Goal: Task Accomplishment & Management: Manage account settings

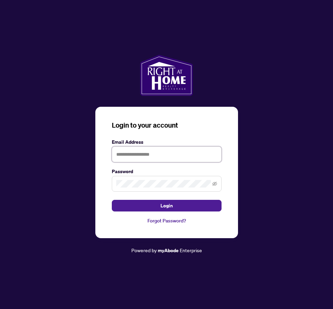
click at [146, 152] on input "text" at bounding box center [167, 155] width 110 height 16
type input "**********"
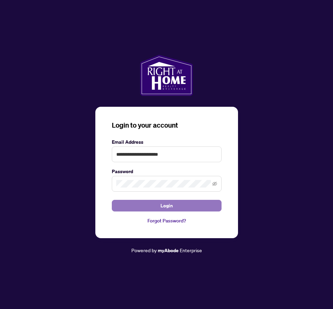
click at [166, 206] on span "Login" at bounding box center [166, 205] width 12 height 11
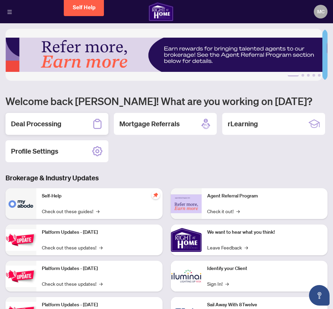
click at [50, 123] on h2 "Deal Processing" at bounding box center [36, 124] width 50 height 10
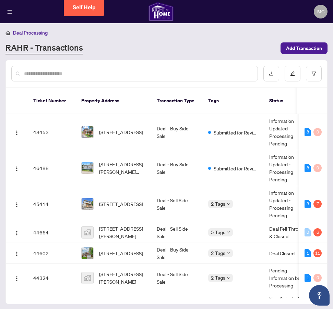
click at [44, 74] on input "text" at bounding box center [138, 74] width 228 height 8
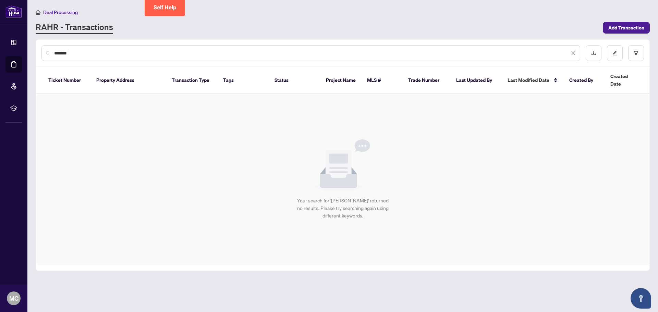
type input "*******"
click at [61, 13] on span "Deal Processing" at bounding box center [60, 12] width 35 height 6
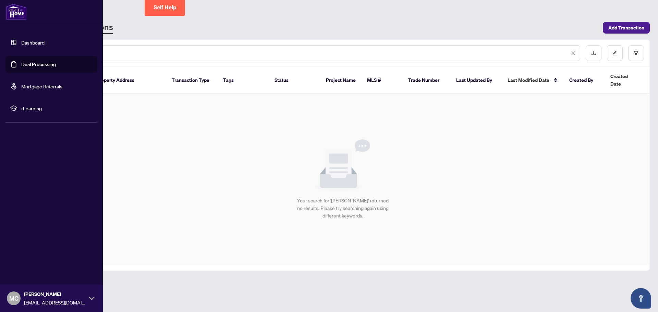
click at [25, 41] on link "Dashboard" at bounding box center [32, 42] width 23 height 6
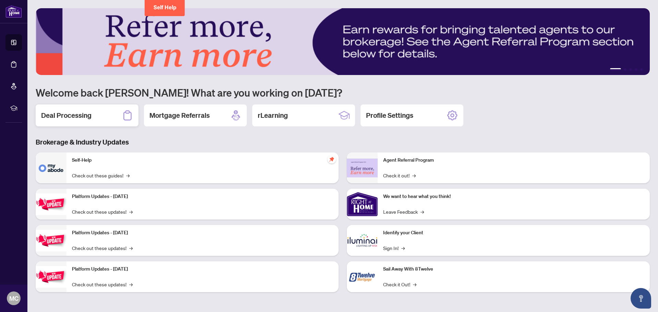
click at [50, 115] on h2 "Deal Processing" at bounding box center [66, 116] width 50 height 10
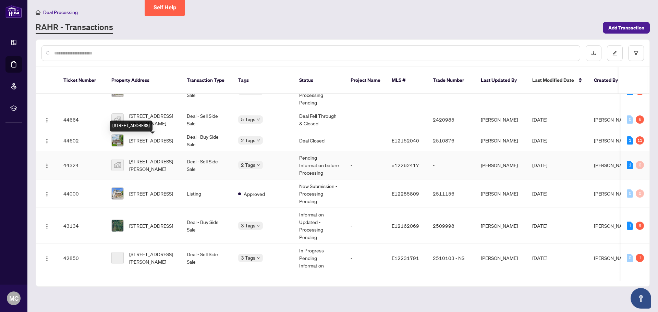
scroll to position [103, 0]
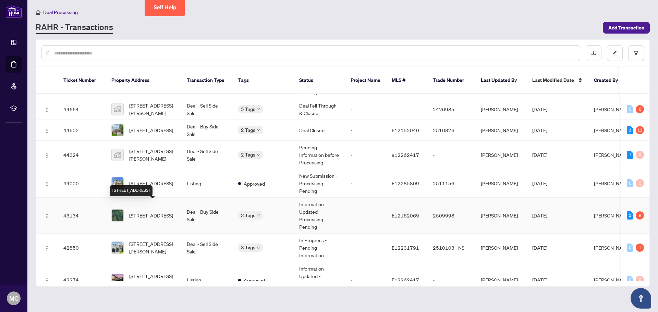
click at [151, 212] on span "[STREET_ADDRESS]" at bounding box center [151, 216] width 44 height 8
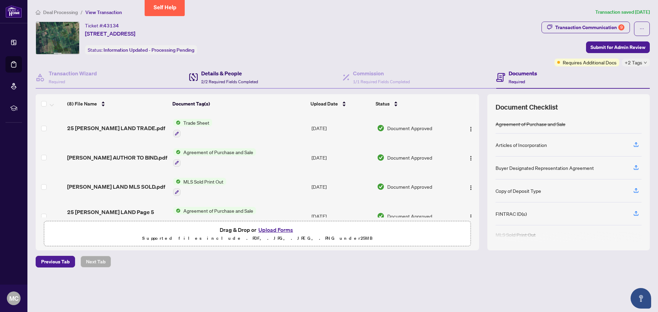
click at [228, 77] on h4 "Details & People" at bounding box center [229, 73] width 57 height 8
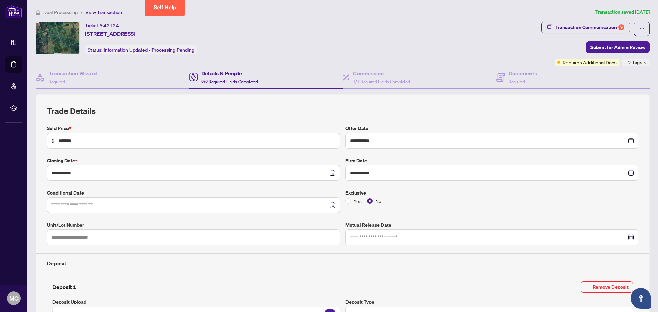
click at [58, 44] on img at bounding box center [57, 38] width 43 height 32
click at [83, 75] on h4 "Transaction Wizard" at bounding box center [73, 73] width 48 height 8
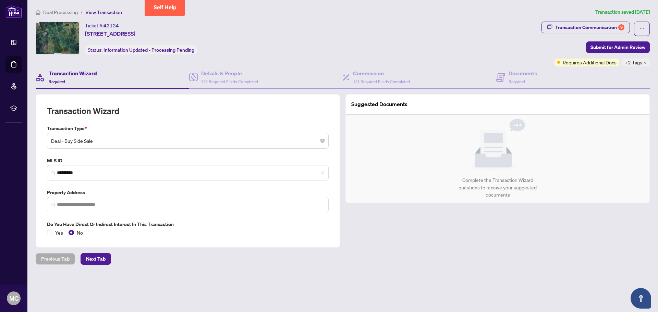
type input "**********"
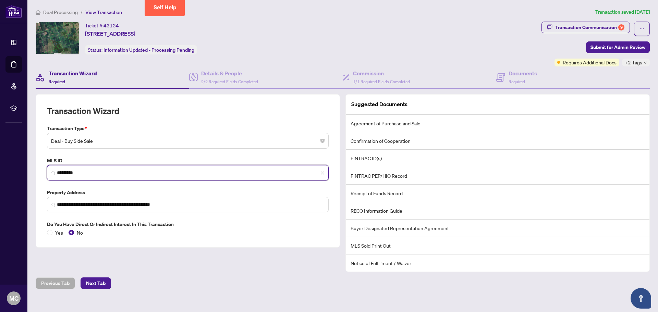
drag, startPoint x: 81, startPoint y: 173, endPoint x: 58, endPoint y: 172, distance: 23.3
click at [58, 172] on input "*********" at bounding box center [190, 172] width 267 height 7
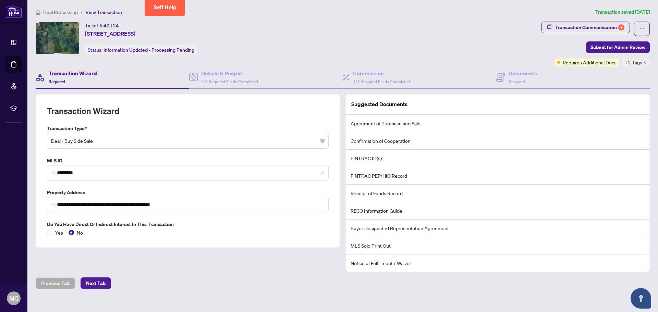
click at [64, 74] on h4 "Transaction Wizard" at bounding box center [73, 73] width 48 height 8
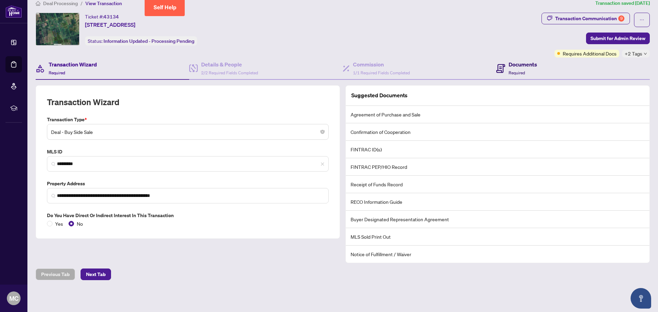
click at [332, 63] on h4 "Documents" at bounding box center [522, 64] width 28 height 8
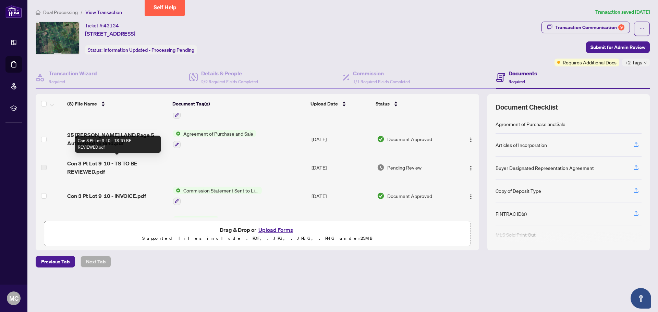
scroll to position [103, 0]
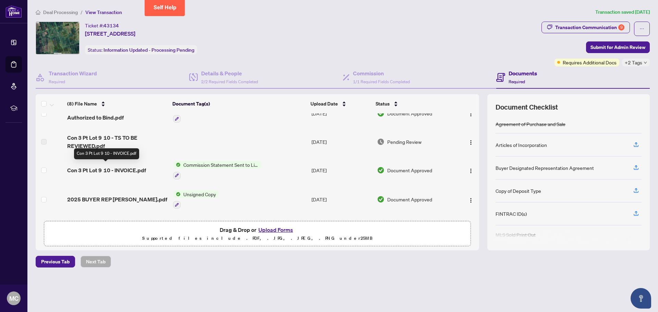
click at [127, 167] on span "Con 3 Pt Lot 9 10 - INVOICE.pdf" at bounding box center [106, 170] width 79 height 8
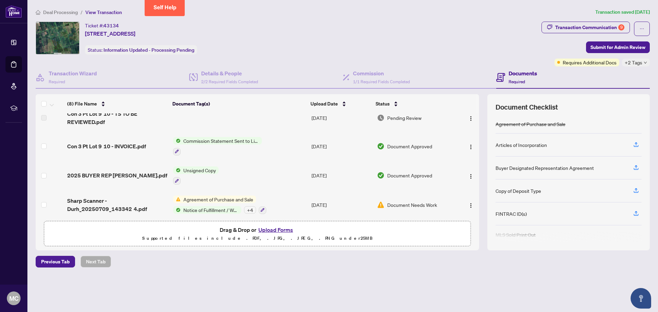
scroll to position [128, 0]
click at [194, 195] on span "Agreement of Purchase and Sale" at bounding box center [218, 199] width 75 height 8
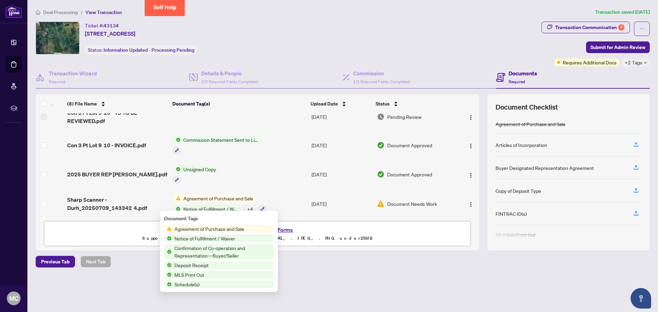
click at [196, 231] on span "Agreement of Purchase and Sale" at bounding box center [209, 229] width 75 height 8
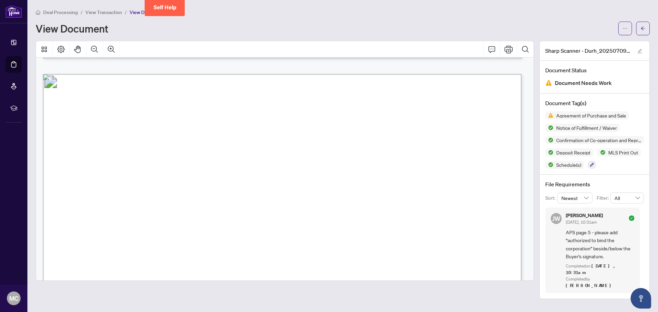
scroll to position [5379, 0]
